Goal: Navigation & Orientation: Find specific page/section

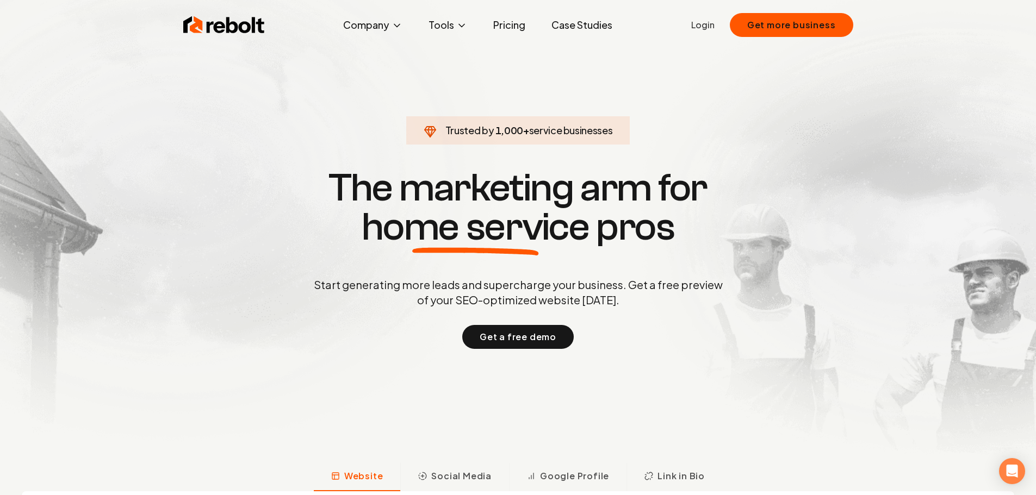
click at [706, 24] on link "Login" at bounding box center [702, 24] width 23 height 13
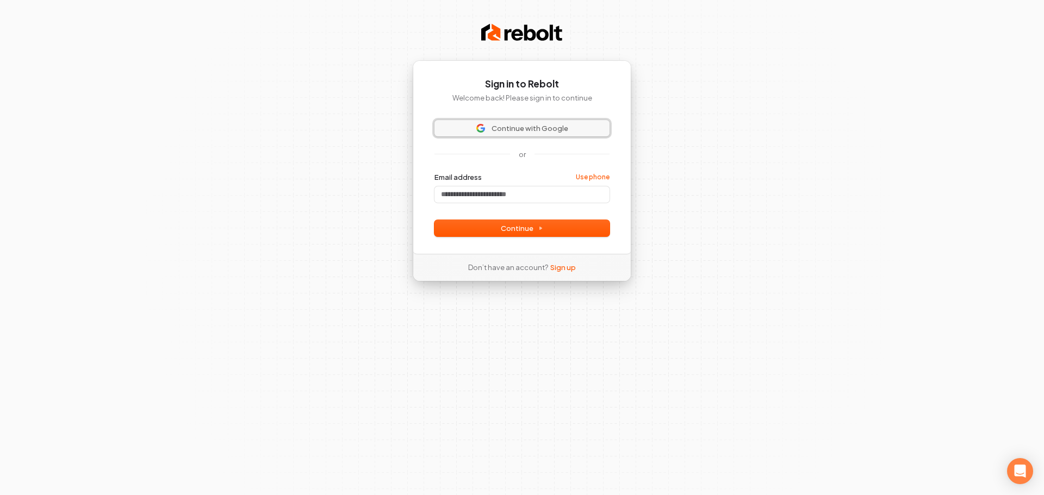
click at [517, 121] on button "Continue with Google" at bounding box center [521, 128] width 175 height 16
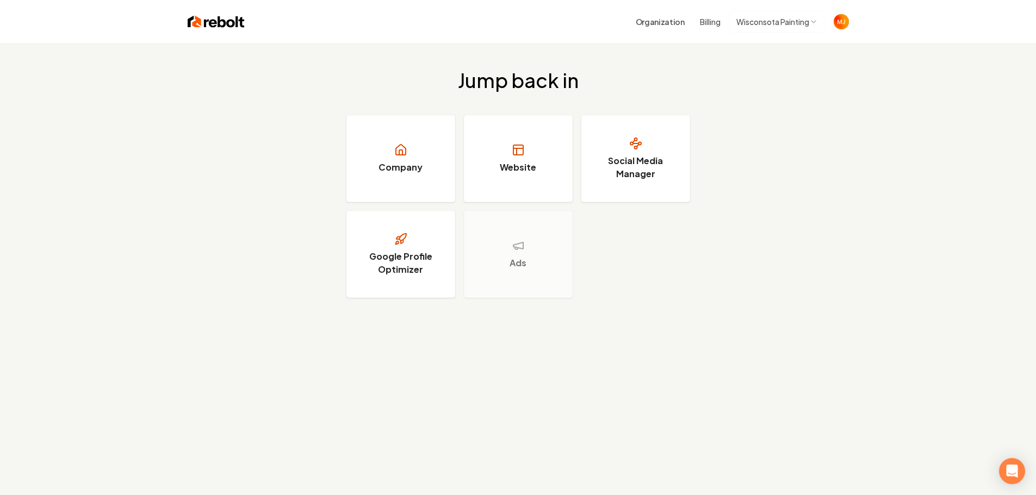
click at [824, 23] on html "Organization Billing Wisconsota Painting Jump back in Company Website Social Me…" at bounding box center [518, 247] width 1036 height 495
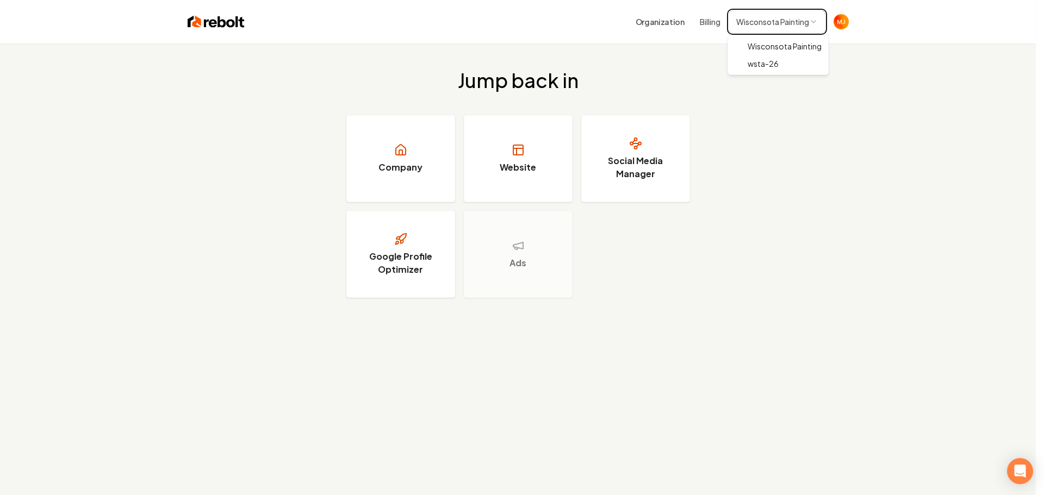
click at [905, 81] on html "Organization Billing Wisconsota Painting Jump back in Company Website Social Me…" at bounding box center [522, 247] width 1044 height 495
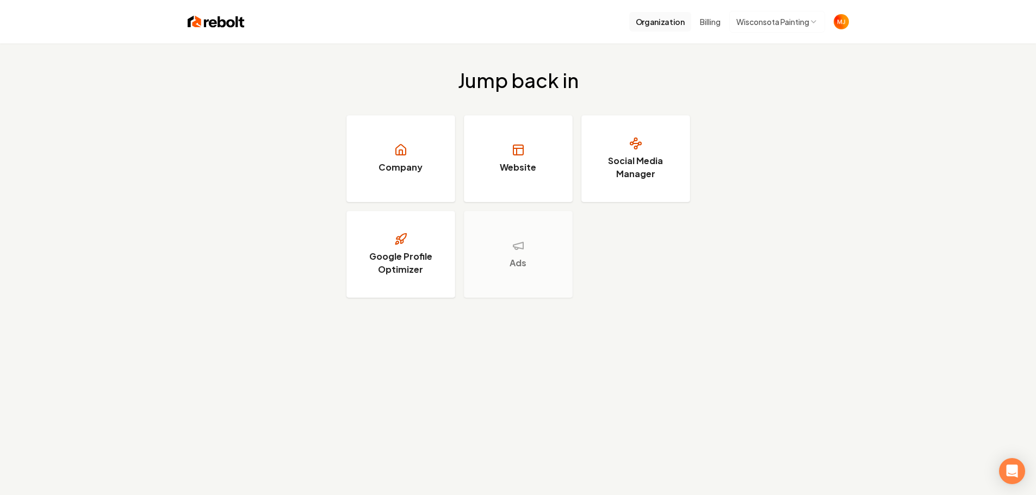
click at [655, 23] on button "Organization" at bounding box center [660, 22] width 62 height 20
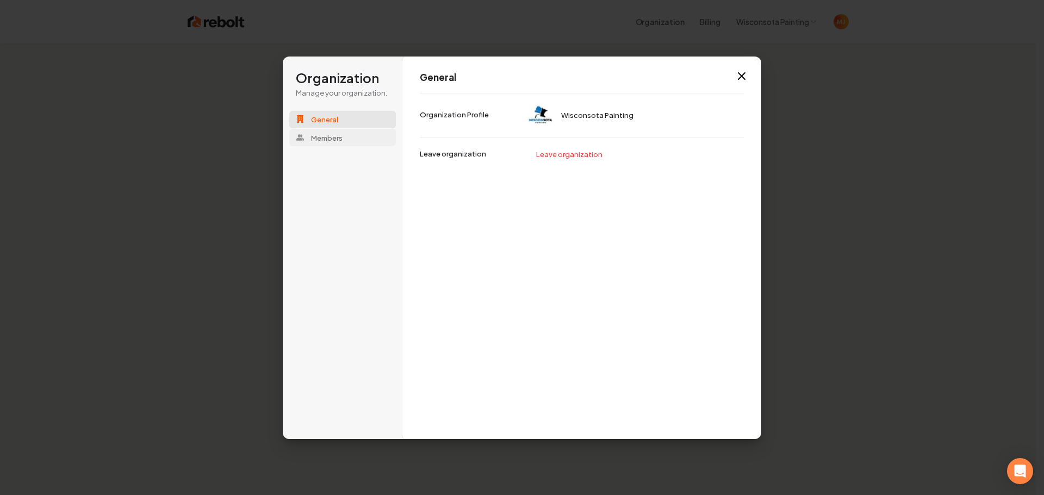
click at [318, 138] on span "Members" at bounding box center [327, 138] width 32 height 10
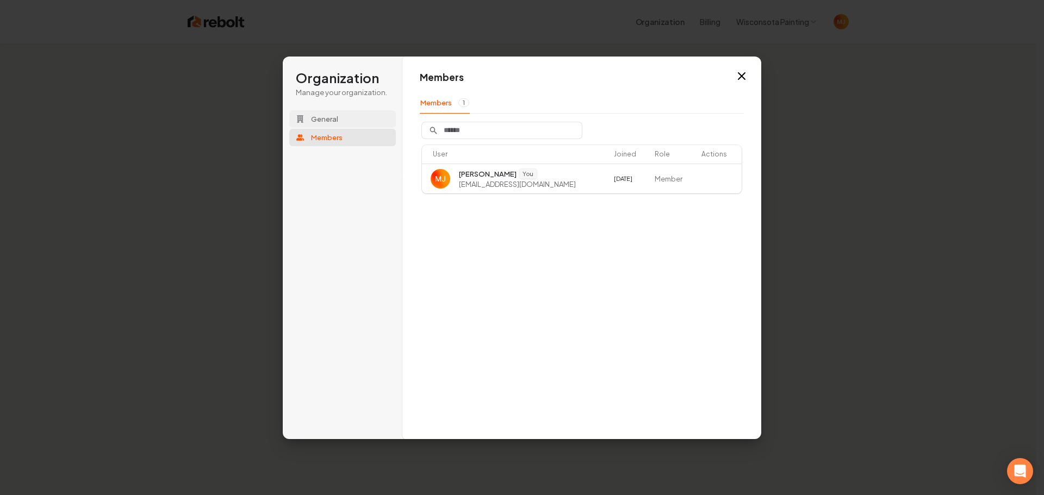
click at [316, 119] on span "General" at bounding box center [324, 119] width 27 height 10
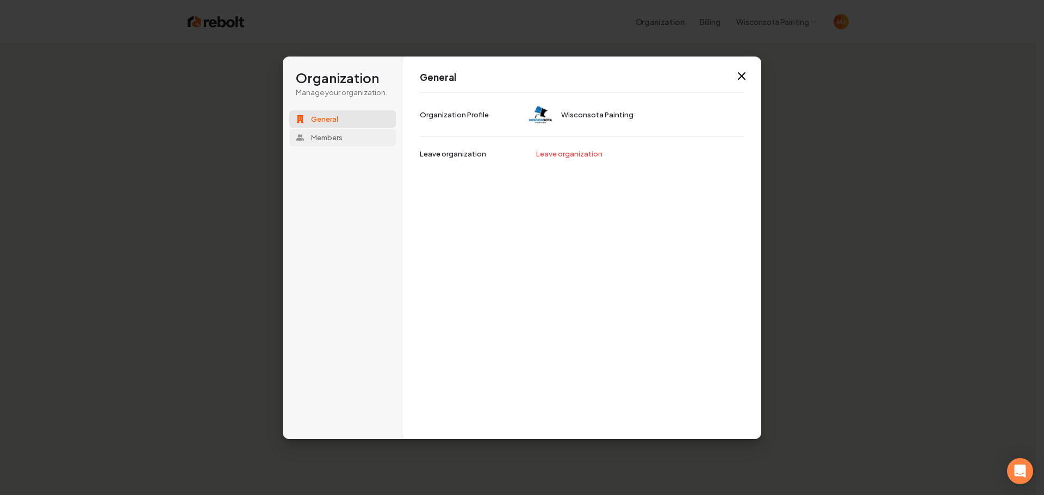
click at [321, 134] on span "Members" at bounding box center [327, 138] width 32 height 10
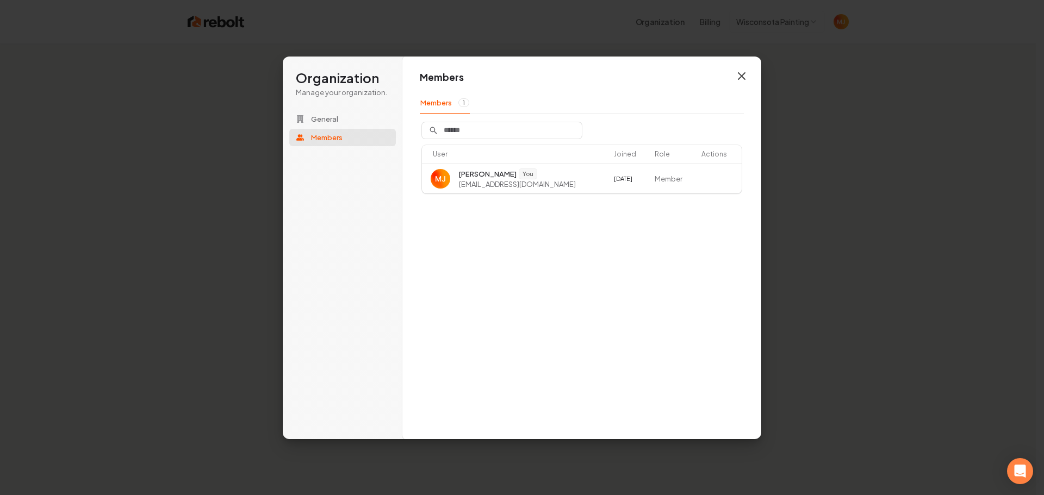
click at [743, 75] on icon "button" at bounding box center [741, 76] width 13 height 13
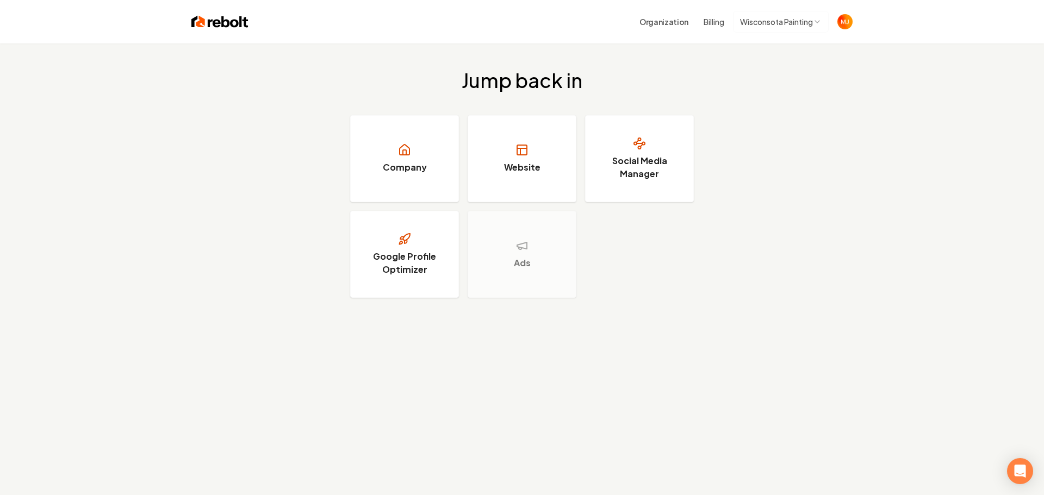
click at [819, 19] on html "Organization Billing Wisconsota Painting Jump back in Company Website Social Me…" at bounding box center [522, 247] width 1044 height 495
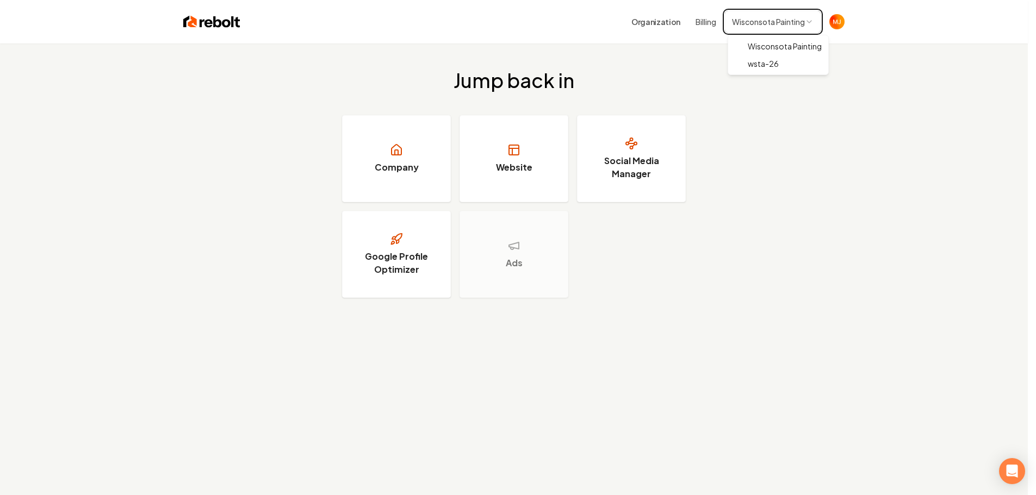
click at [835, 18] on html "Organization Billing Wisconsota Painting Jump back in Company Website Social Me…" at bounding box center [518, 247] width 1036 height 495
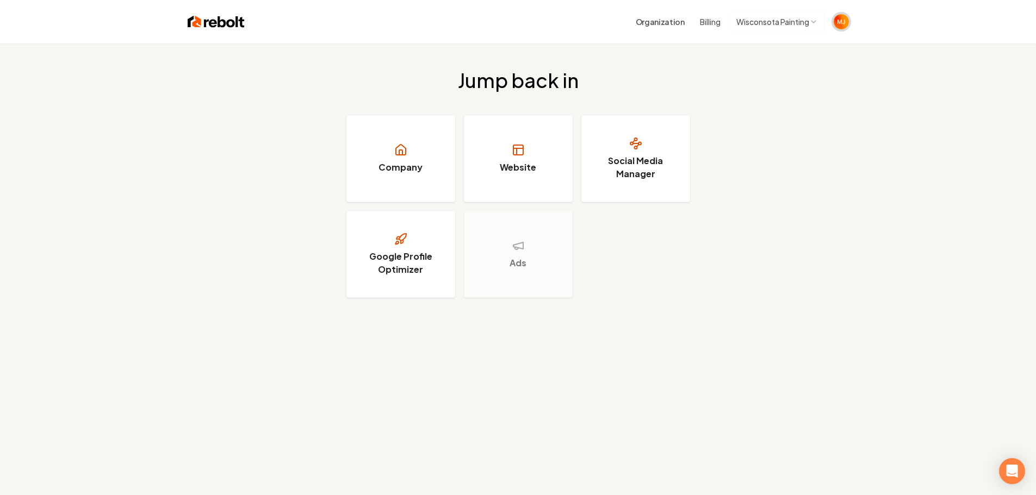
click at [839, 20] on img "Open user button" at bounding box center [841, 21] width 15 height 15
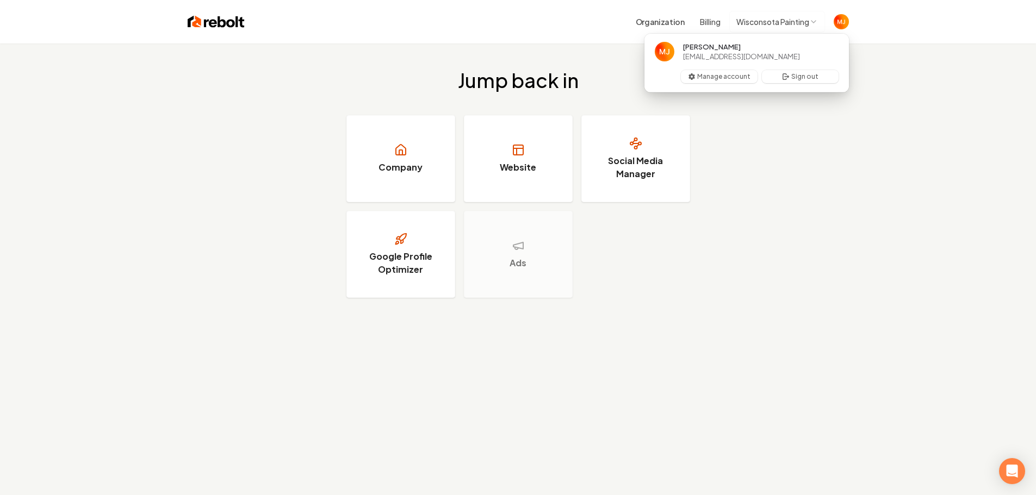
click at [778, 20] on html "Organization Billing Wisconsota Painting Jump back in Company Website Social Me…" at bounding box center [518, 247] width 1036 height 495
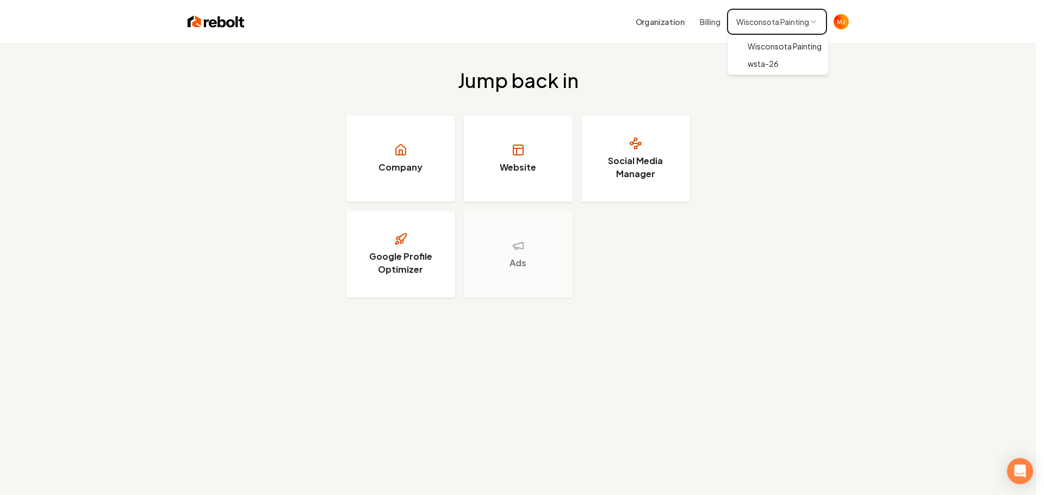
click at [817, 187] on html "Organization Billing Wisconsota Painting Jump back in Company Website Social Me…" at bounding box center [522, 247] width 1044 height 495
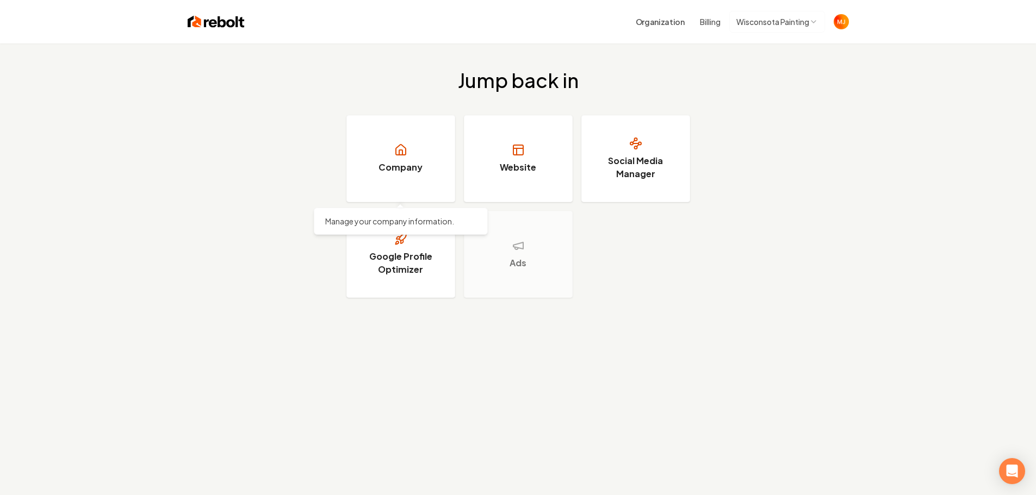
click at [128, 203] on div "Jump back in Company Manage your company information. Manage your company infor…" at bounding box center [518, 184] width 1036 height 281
drag, startPoint x: 250, startPoint y: 20, endPoint x: 172, endPoint y: 20, distance: 78.3
click at [172, 20] on div "Organization Billing Wisconsota Painting" at bounding box center [518, 22] width 696 height 44
click at [417, 42] on div "Organization Billing Wisconsota Painting" at bounding box center [518, 22] width 696 height 44
